Goal: Task Accomplishment & Management: Complete application form

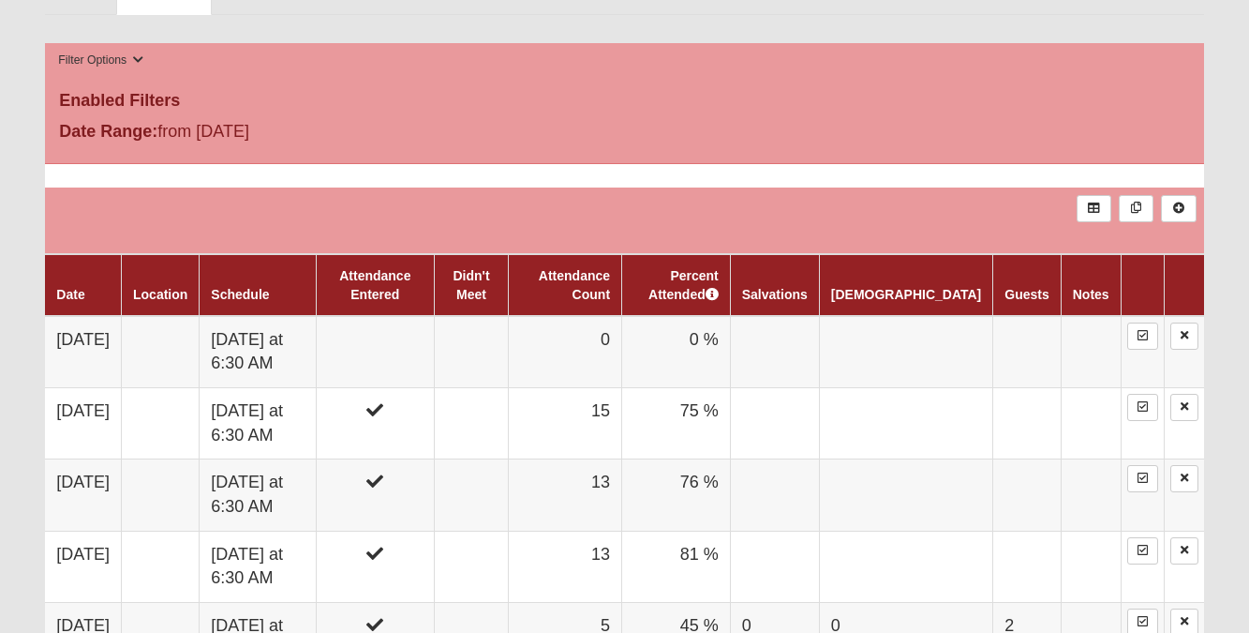
scroll to position [917, 0]
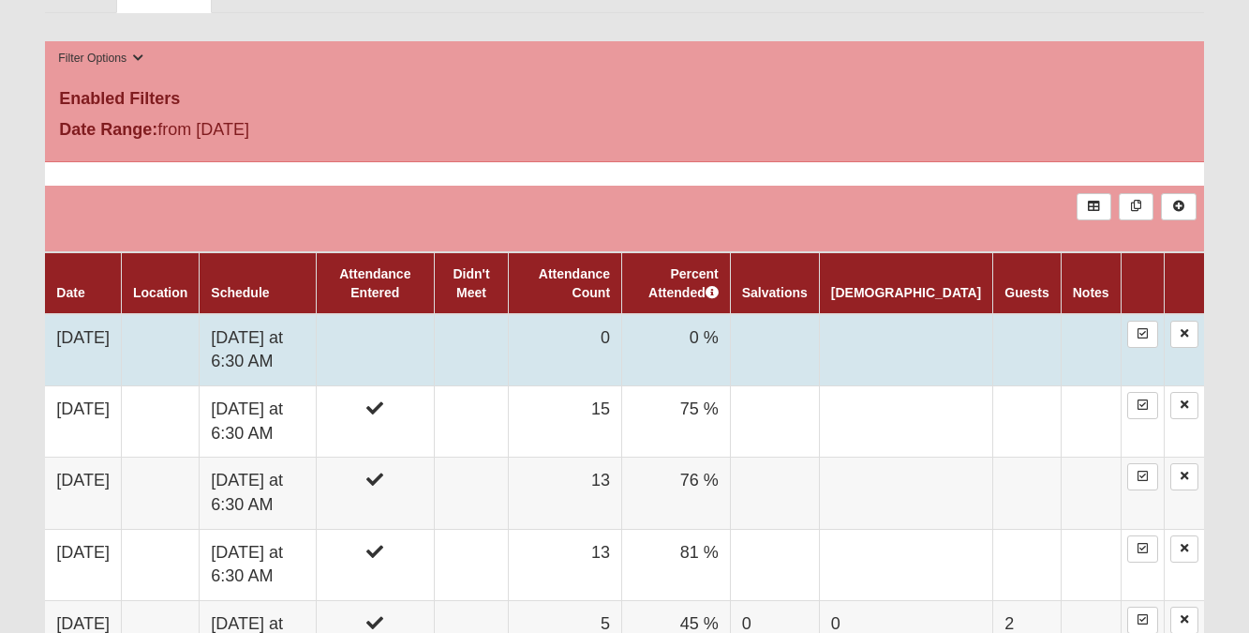
click at [417, 341] on td at bounding box center [375, 350] width 118 height 72
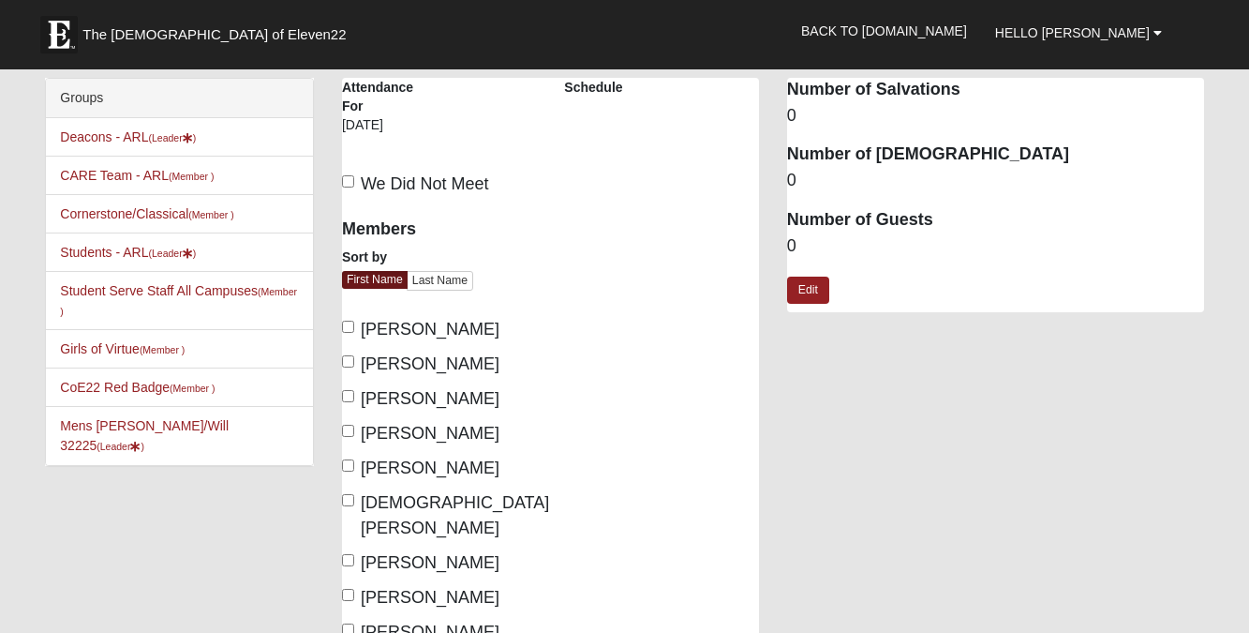
click at [417, 341] on label "[PERSON_NAME]" at bounding box center [420, 329] width 157 height 25
click at [354, 333] on input "[PERSON_NAME]" at bounding box center [348, 327] width 12 height 12
checkbox input "true"
click at [390, 396] on span "Brad Gill" at bounding box center [430, 398] width 139 height 19
click at [354, 396] on input "Brad Gill" at bounding box center [348, 396] width 12 height 12
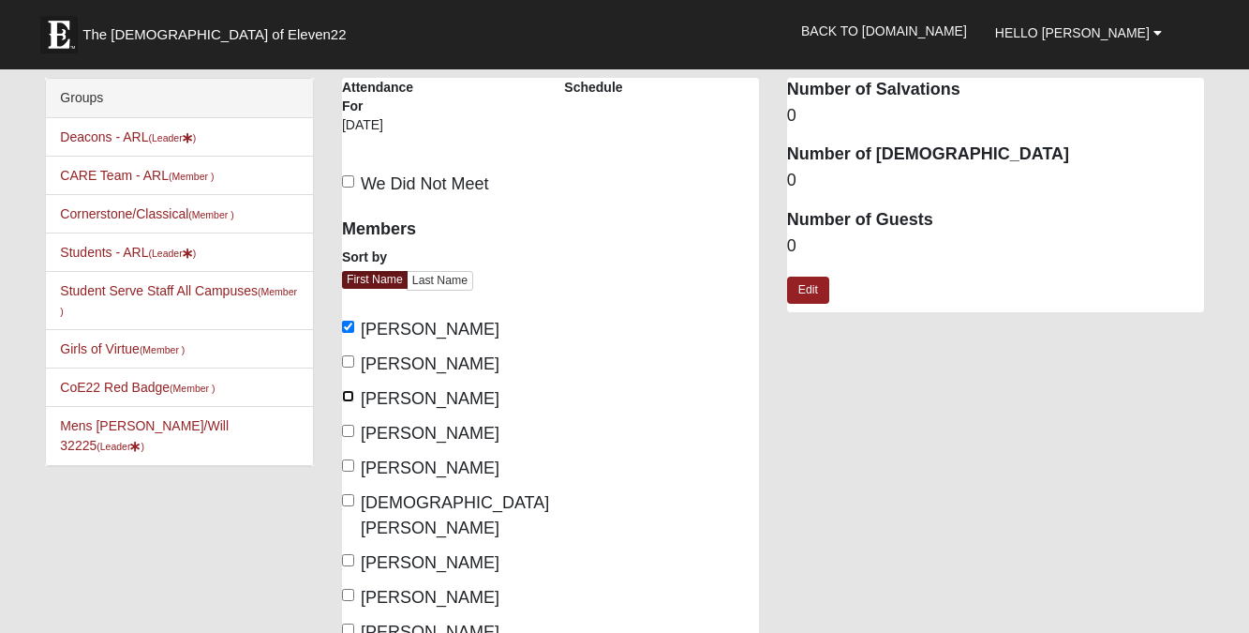
checkbox input "true"
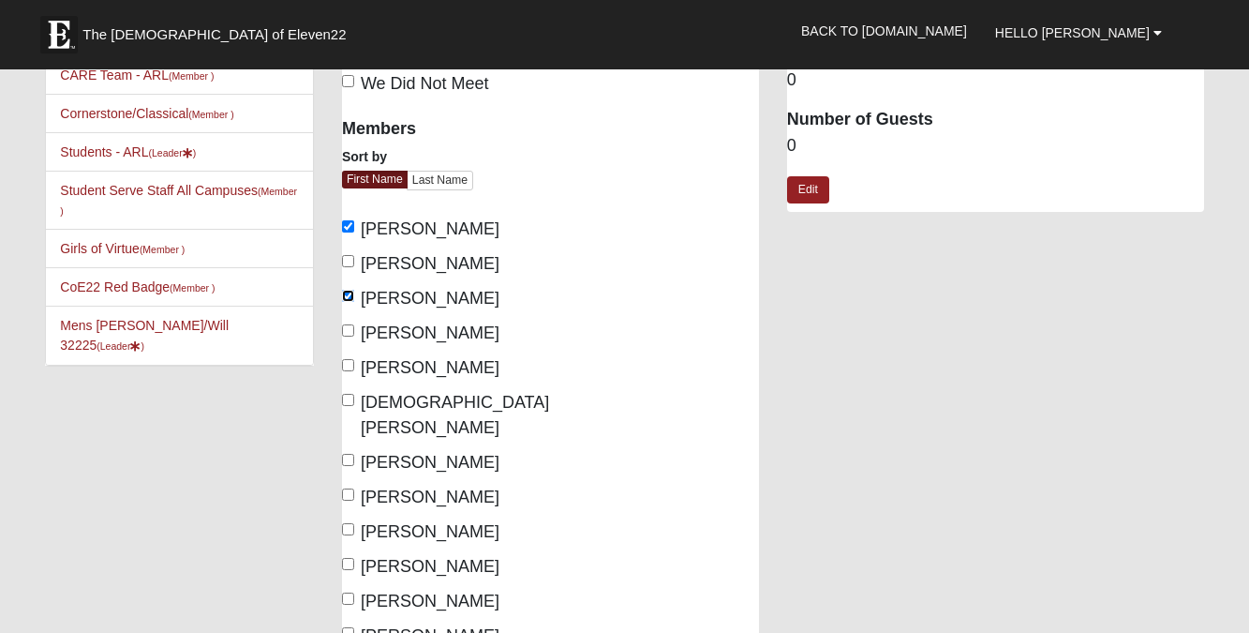
scroll to position [101, 0]
click at [381, 449] on label "Daniel Temple" at bounding box center [420, 461] width 157 height 25
click at [354, 453] on input "Daniel Temple" at bounding box center [348, 459] width 12 height 12
checkbox input "true"
click at [386, 484] on label "David Pauly" at bounding box center [420, 496] width 157 height 25
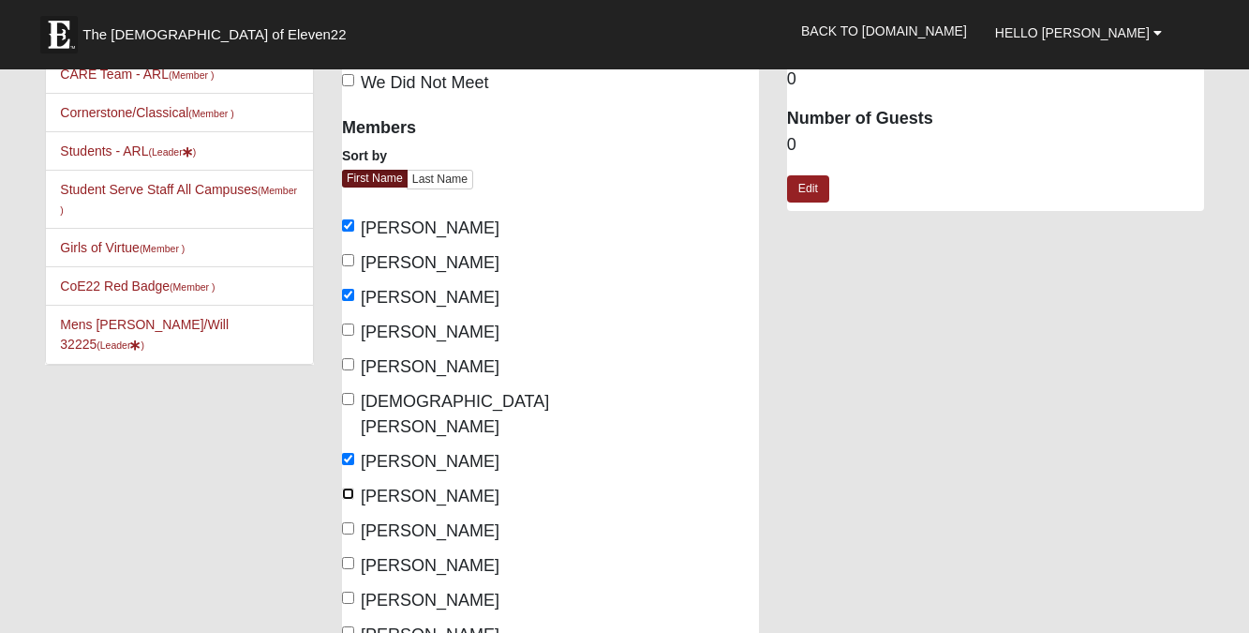
click at [354, 487] on input "David Pauly" at bounding box center [348, 493] width 12 height 12
checkbox input "true"
click at [406, 556] on span "Jack Weber" at bounding box center [430, 565] width 139 height 19
click at [354, 557] on input "Jack Weber" at bounding box center [348, 563] width 12 height 12
checkbox input "true"
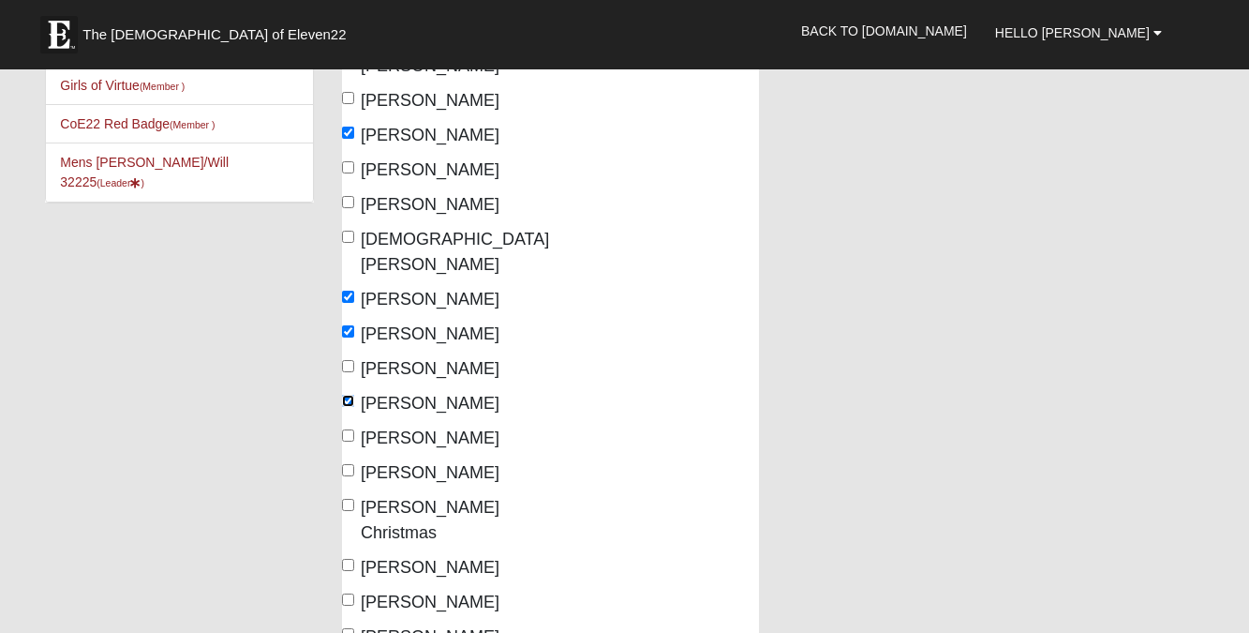
scroll to position [283, 0]
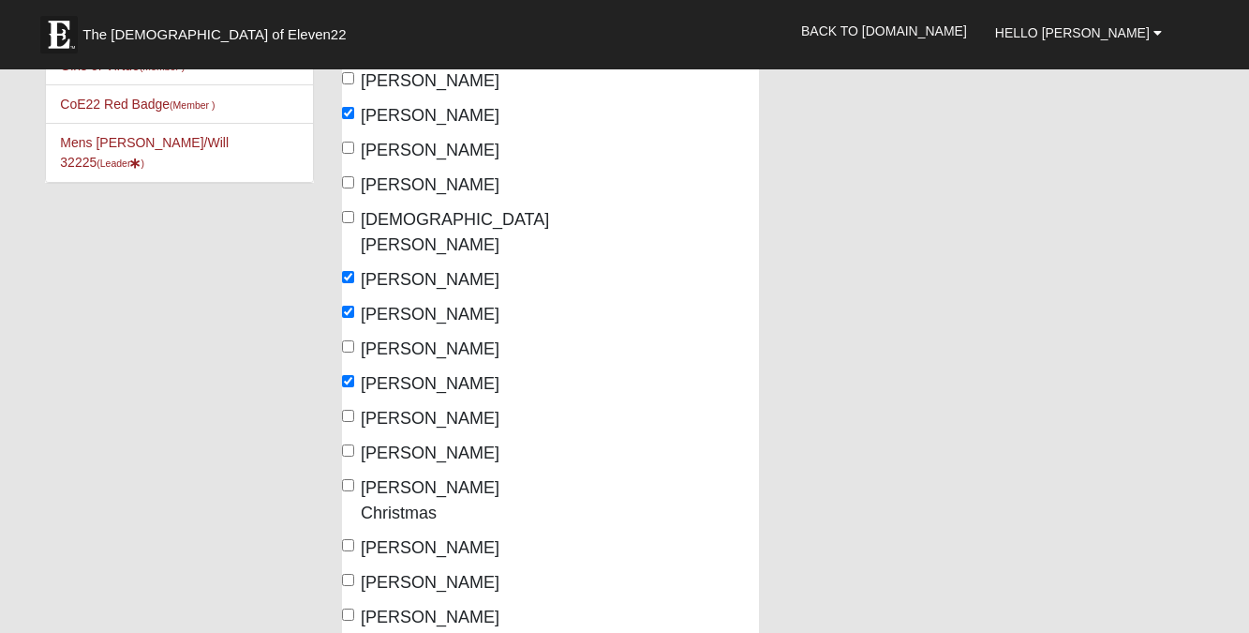
click at [400, 409] on span "Jeff Clark" at bounding box center [430, 418] width 139 height 19
click at [354, 410] on input "Jeff Clark" at bounding box center [348, 416] width 12 height 12
checkbox input "true"
click at [404, 443] on span "[PERSON_NAME]" at bounding box center [430, 452] width 139 height 19
click at [354, 444] on input "[PERSON_NAME]" at bounding box center [348, 450] width 12 height 12
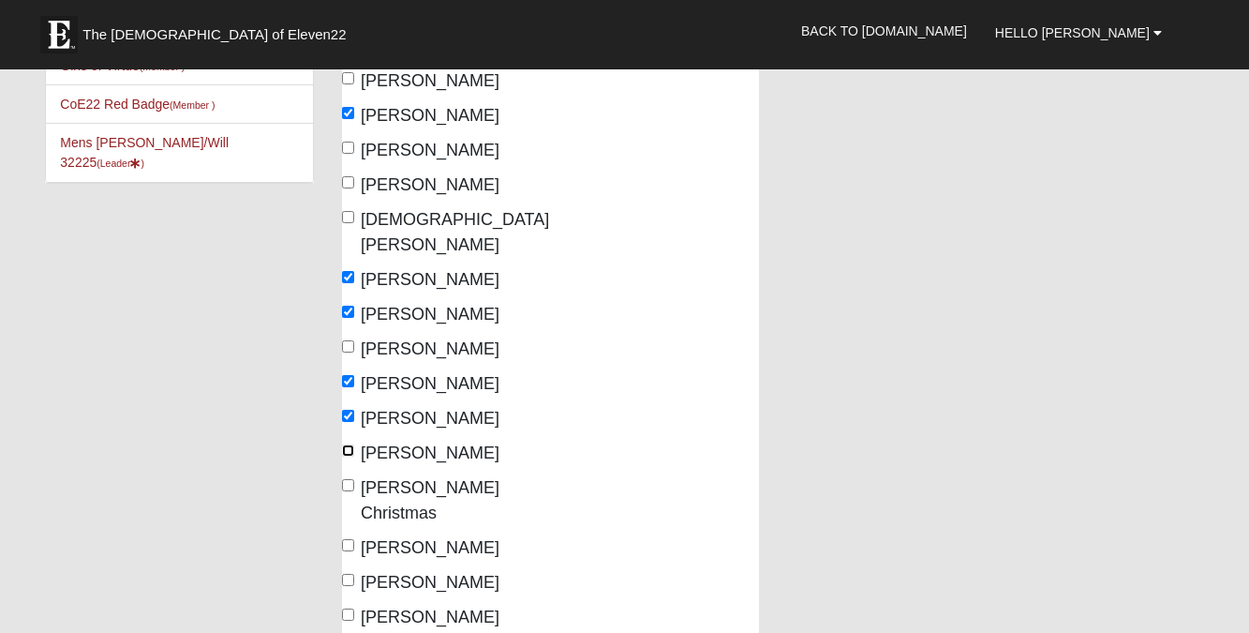
checkbox input "true"
click at [409, 478] on span "Joshua Christmas" at bounding box center [430, 500] width 139 height 44
click at [354, 479] on input "Joshua Christmas" at bounding box center [348, 485] width 12 height 12
checkbox input "true"
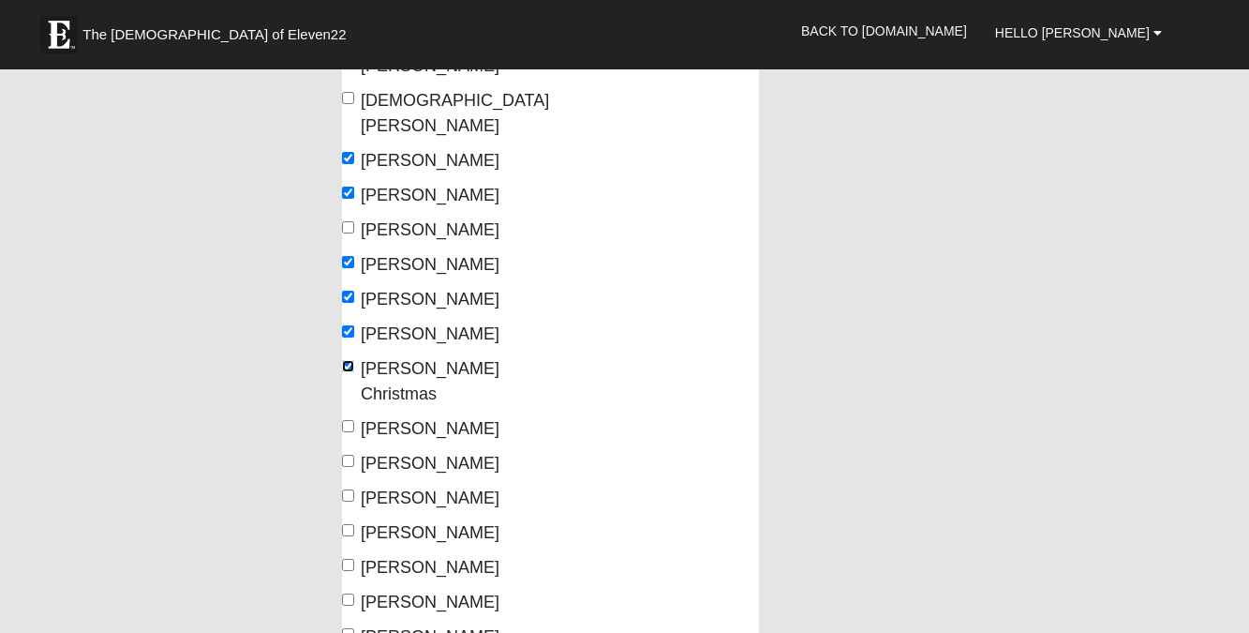
scroll to position [404, 0]
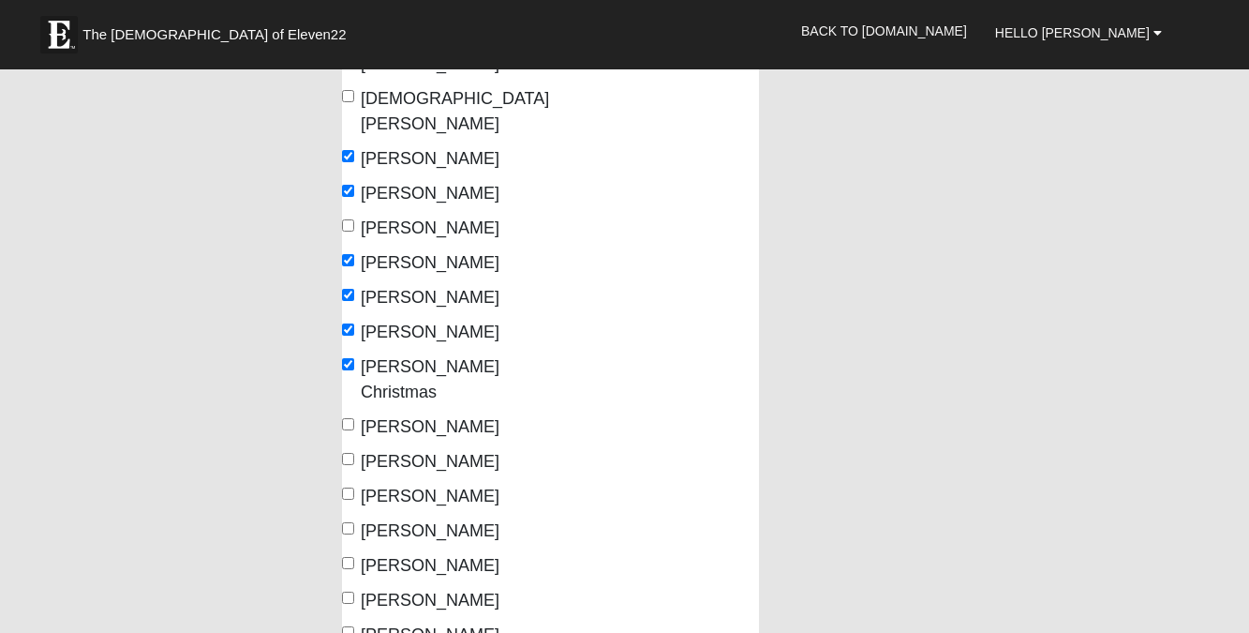
click at [403, 556] on span "Steven Buska" at bounding box center [430, 565] width 139 height 19
click at [354, 557] on input "Steven Buska" at bounding box center [348, 563] width 12 height 12
checkbox input "true"
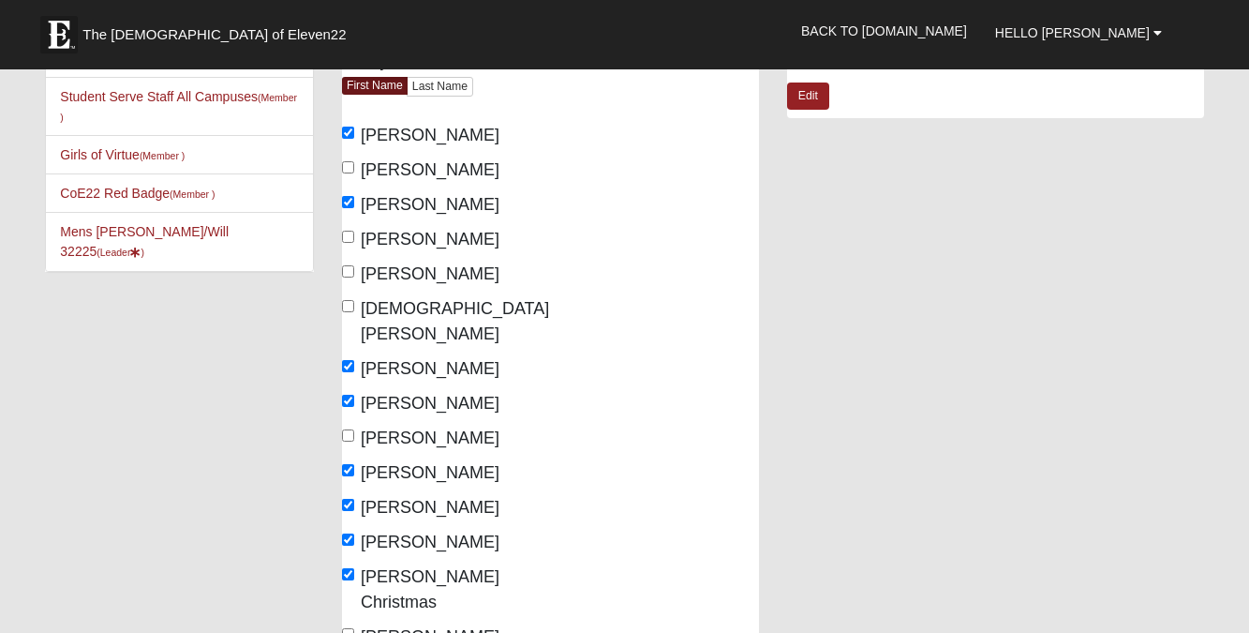
scroll to position [0, 0]
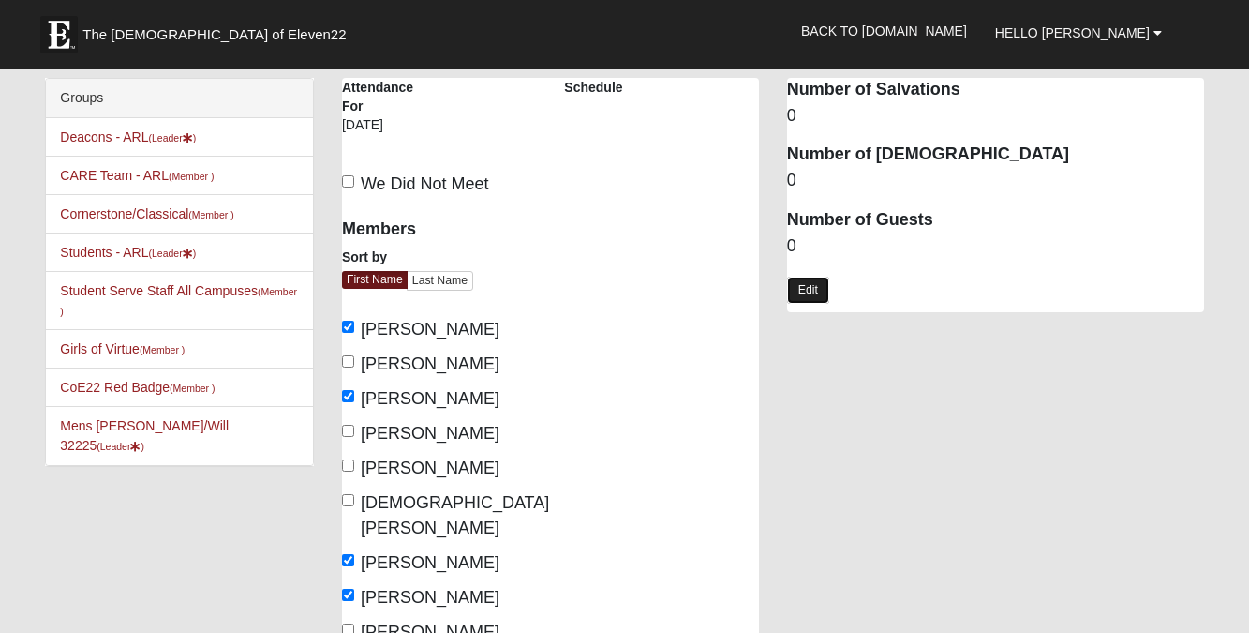
click at [805, 285] on link "Edit" at bounding box center [808, 289] width 42 height 27
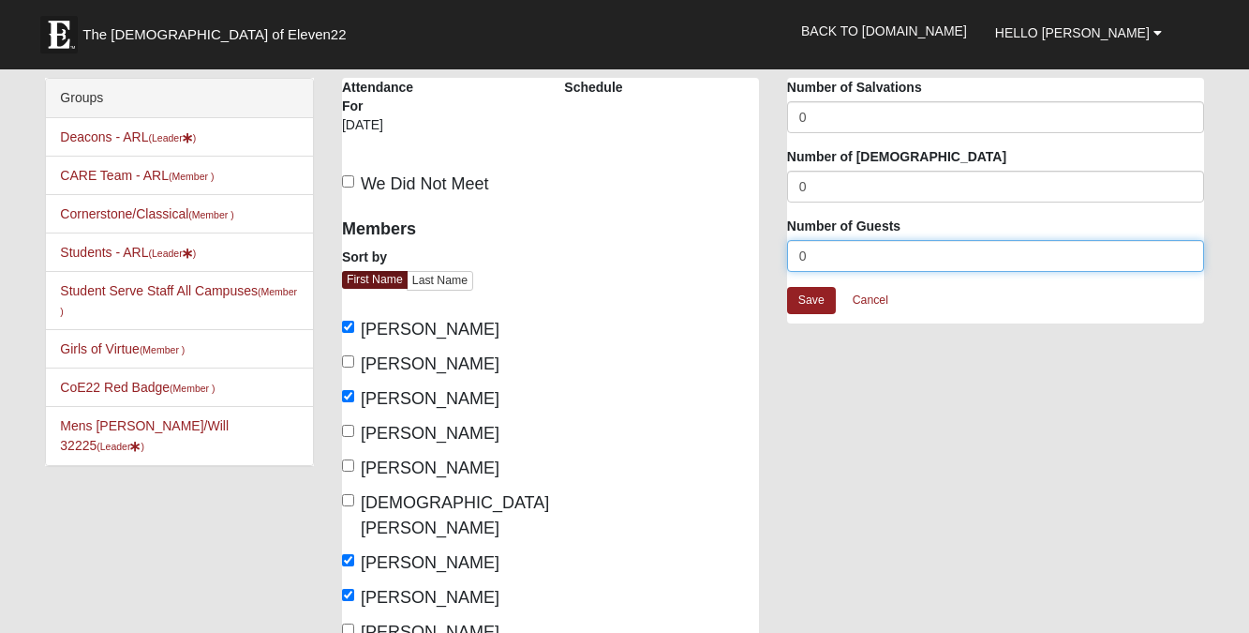
click at [844, 268] on input "0" at bounding box center [995, 256] width 417 height 32
type input "1"
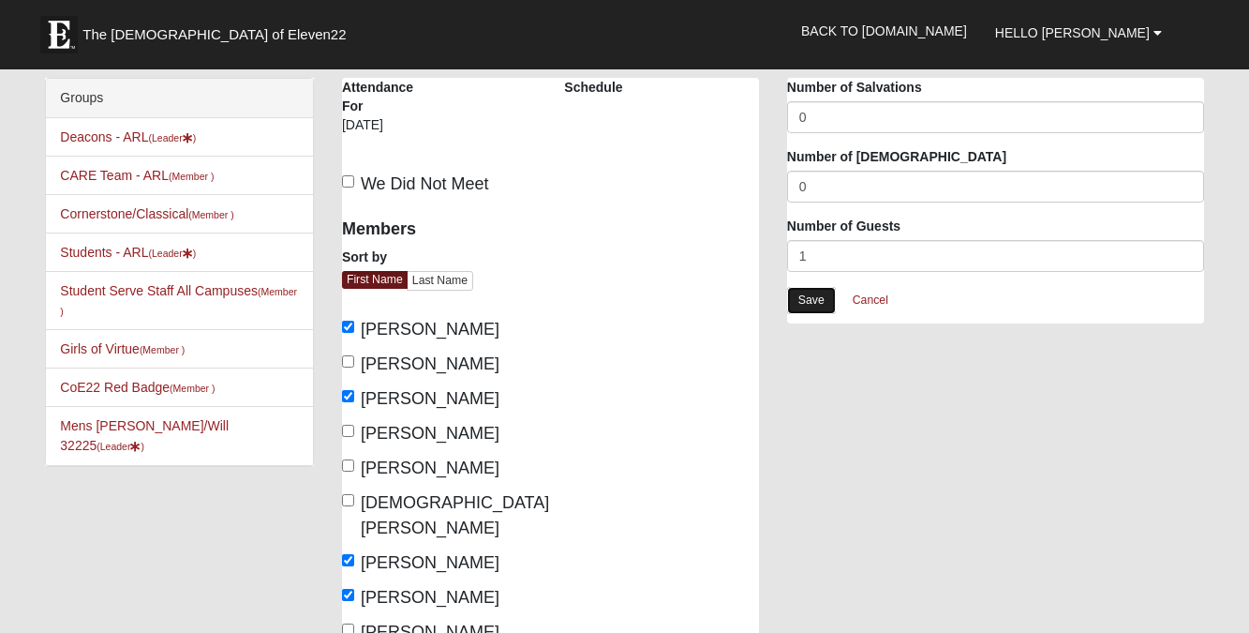
click at [827, 297] on link "Save" at bounding box center [811, 300] width 49 height 27
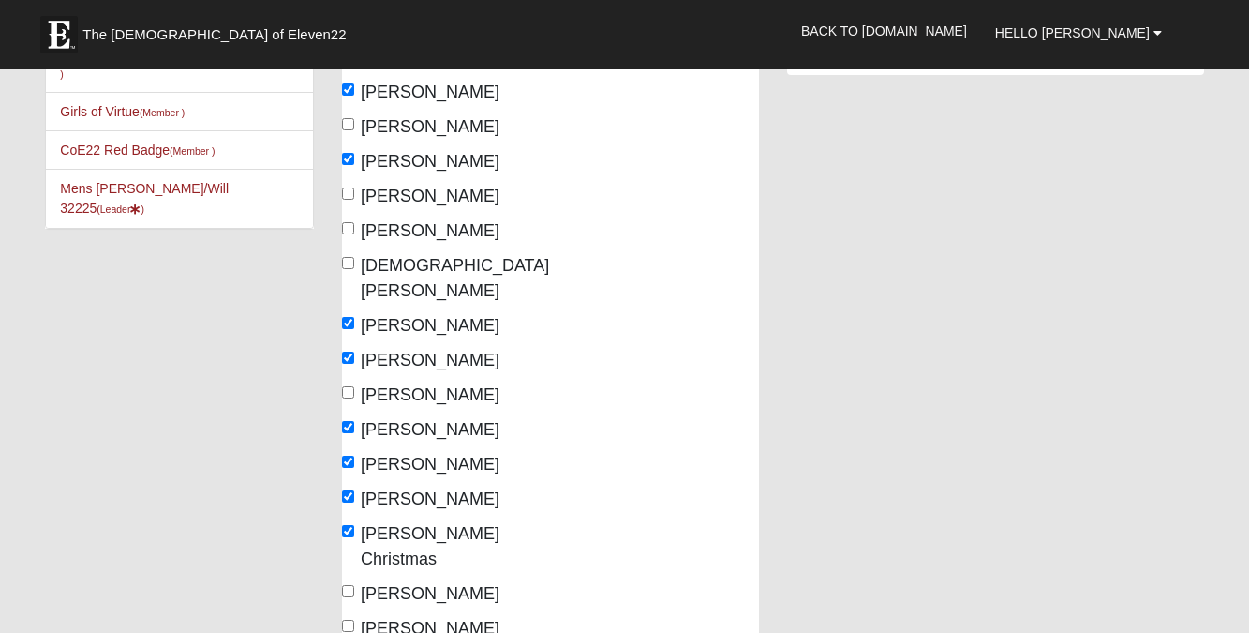
scroll to position [622, 0]
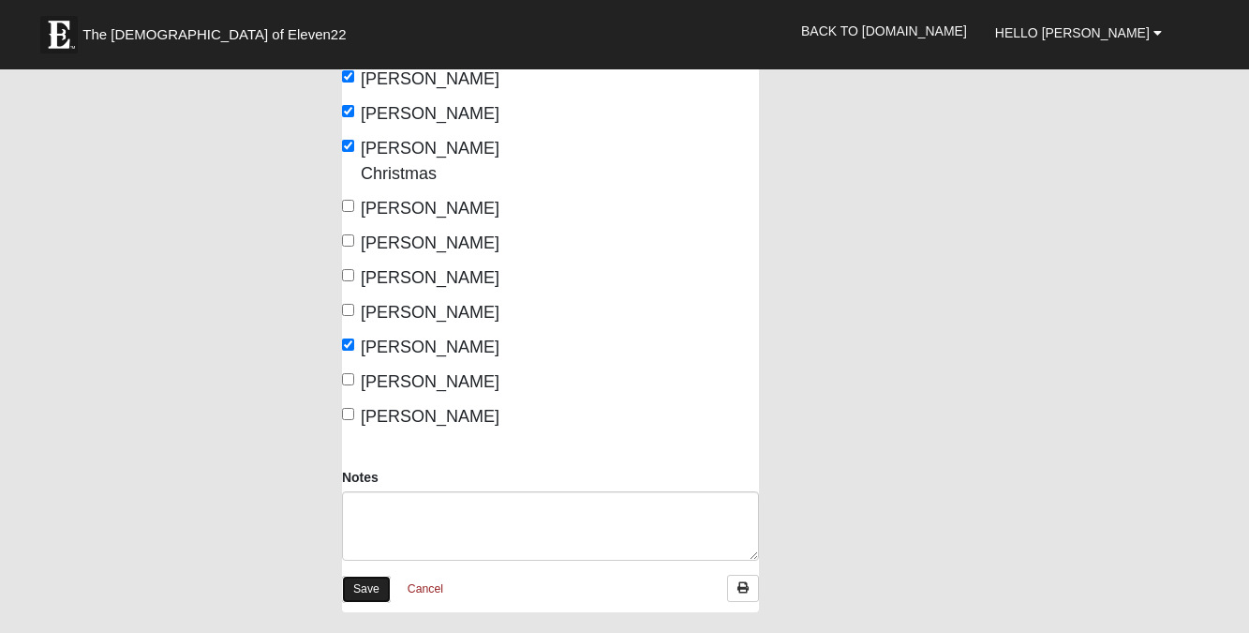
click at [367, 575] on link "Save" at bounding box center [366, 588] width 49 height 27
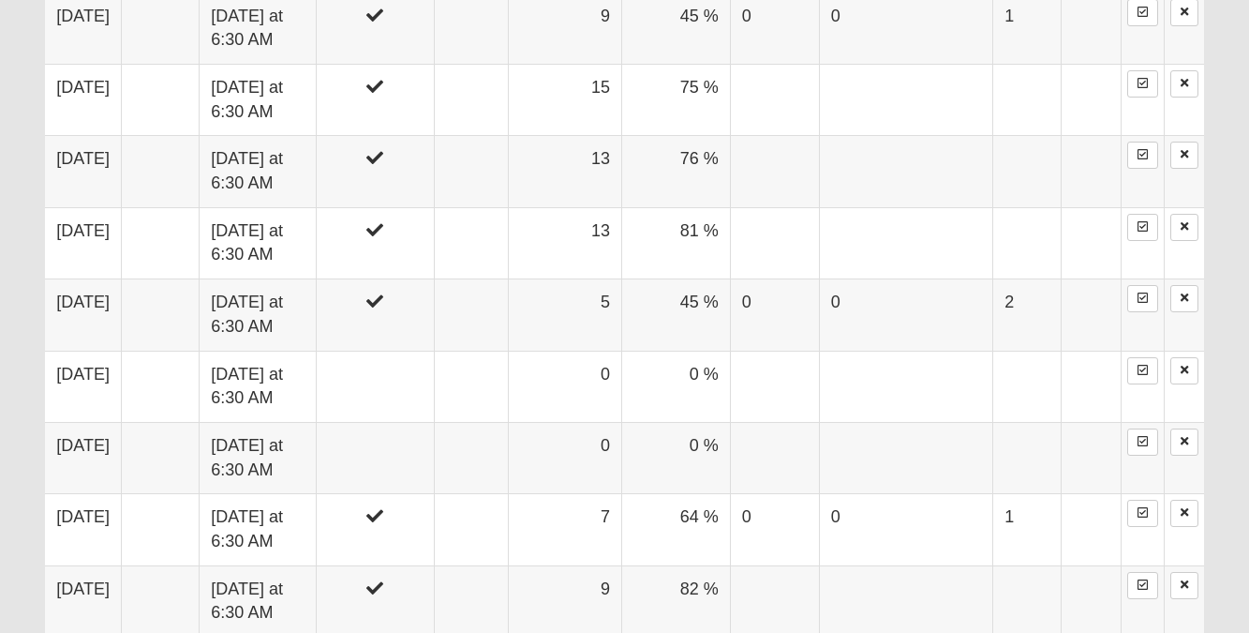
scroll to position [1240, 0]
